Goal: Task Accomplishment & Management: Use online tool/utility

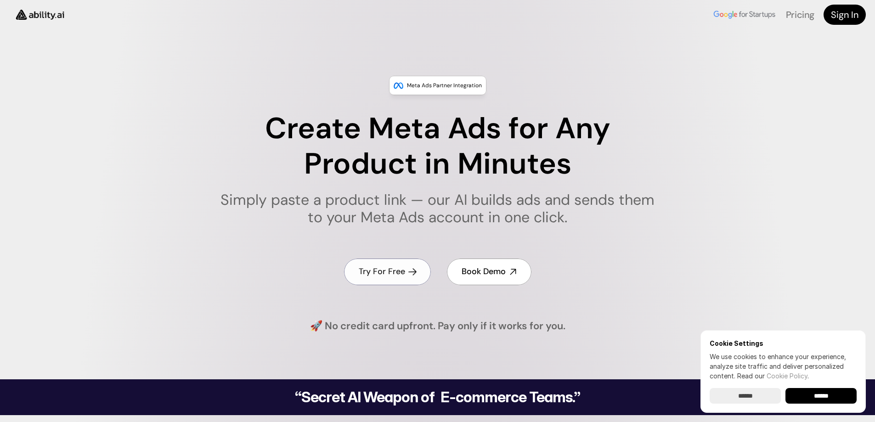
click at [399, 270] on h4 "Try For Free" at bounding box center [382, 271] width 46 height 11
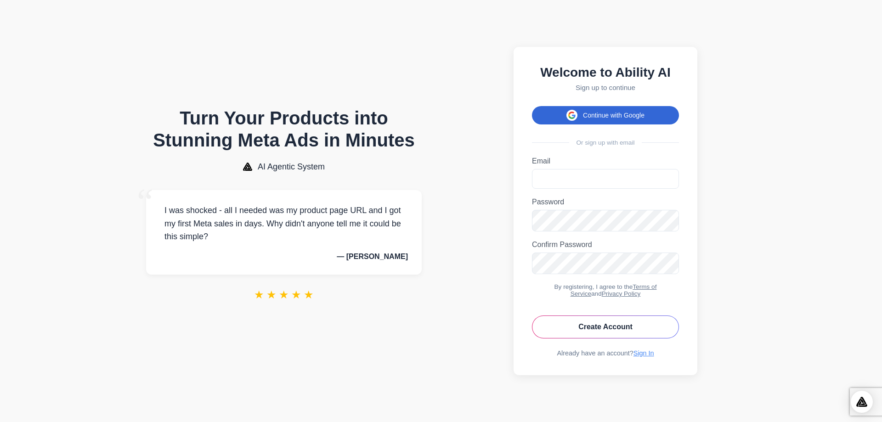
click at [590, 109] on button "Continue with Google" at bounding box center [605, 115] width 147 height 18
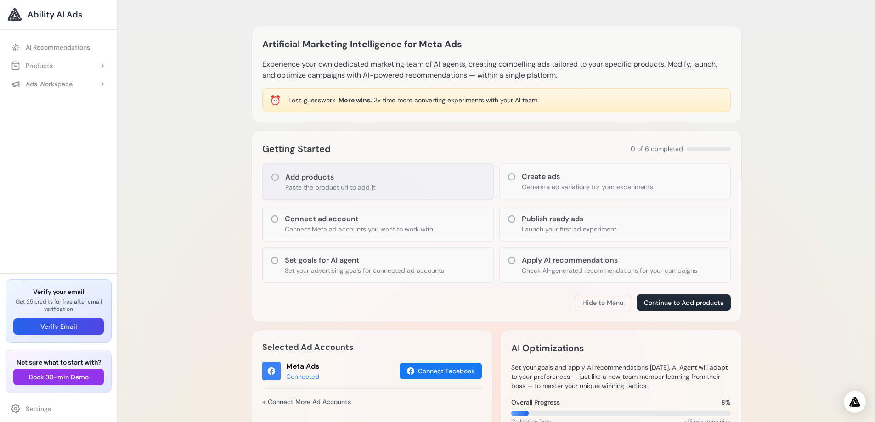
click at [303, 178] on h3 "Add products" at bounding box center [330, 177] width 90 height 11
